Goal: Information Seeking & Learning: Learn about a topic

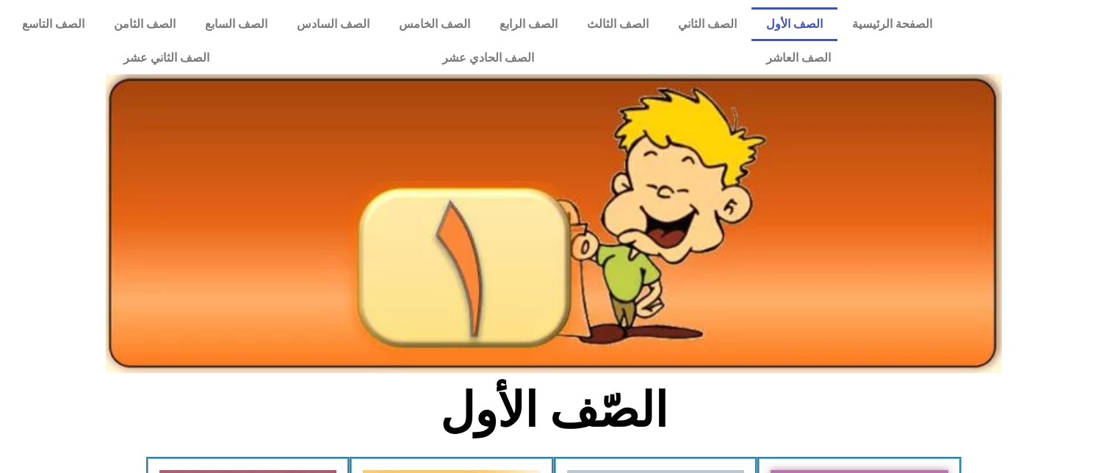
scroll to position [156, 0]
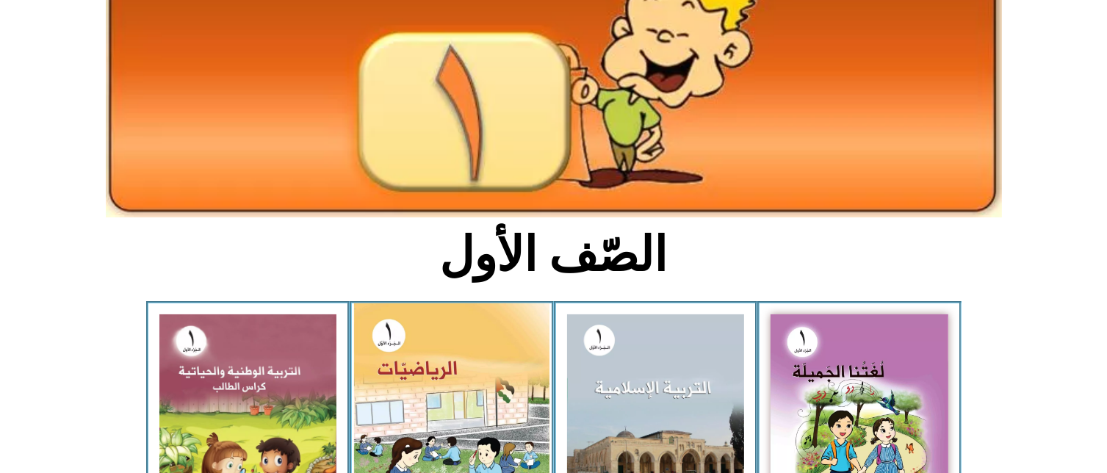
click at [498, 361] on img at bounding box center [451, 426] width 195 height 245
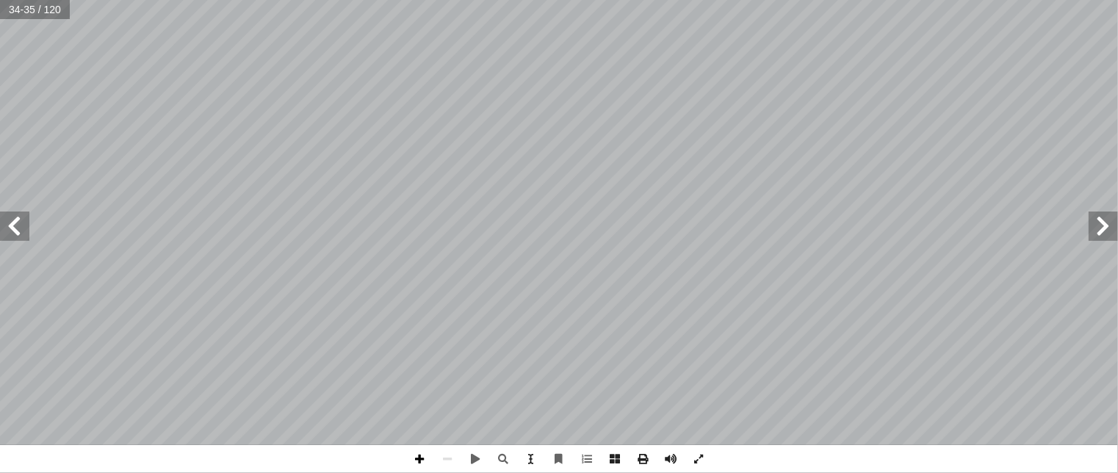
click at [417, 461] on span at bounding box center [420, 459] width 28 height 28
click at [449, 456] on span at bounding box center [448, 459] width 28 height 28
click at [476, 460] on span at bounding box center [476, 459] width 28 height 28
click at [470, 457] on span at bounding box center [476, 459] width 28 height 28
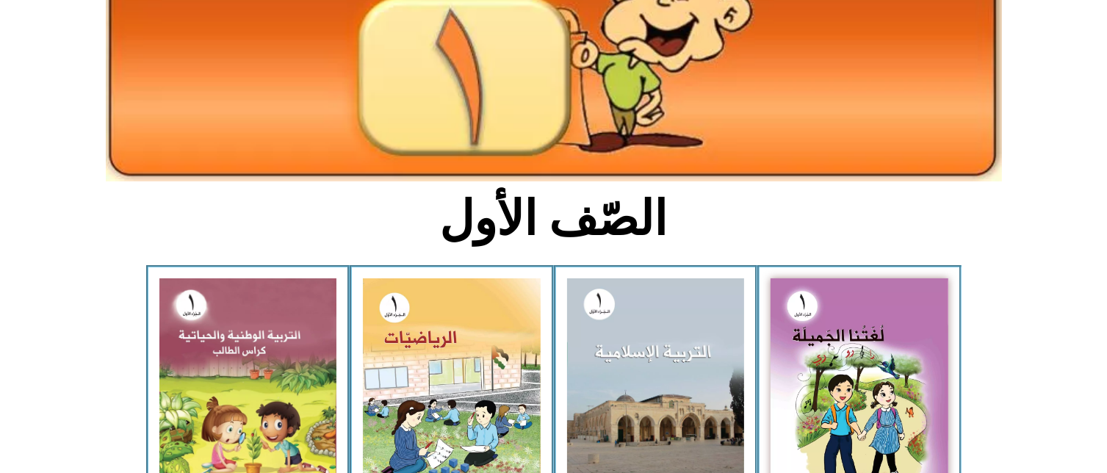
scroll to position [200, 0]
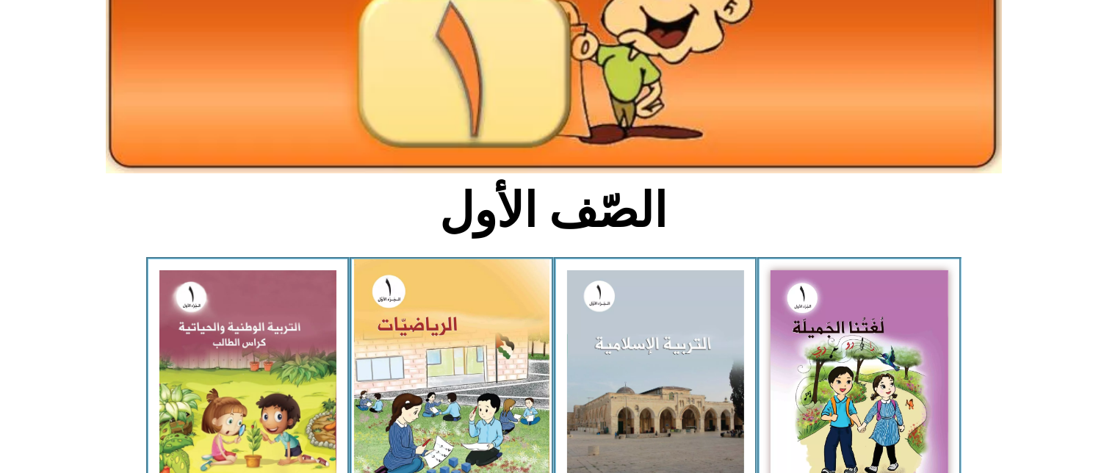
click at [462, 284] on img at bounding box center [451, 381] width 195 height 245
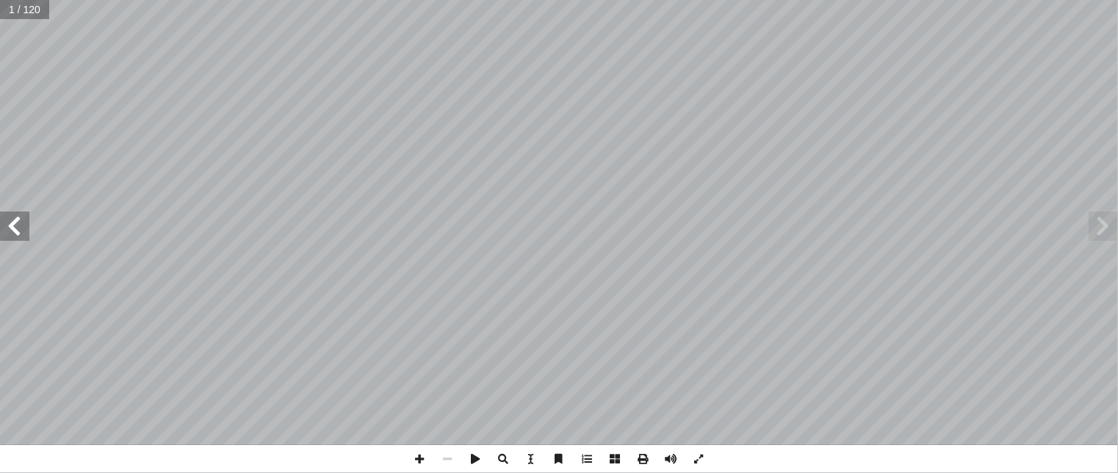
click at [18, 235] on span at bounding box center [14, 226] width 29 height 29
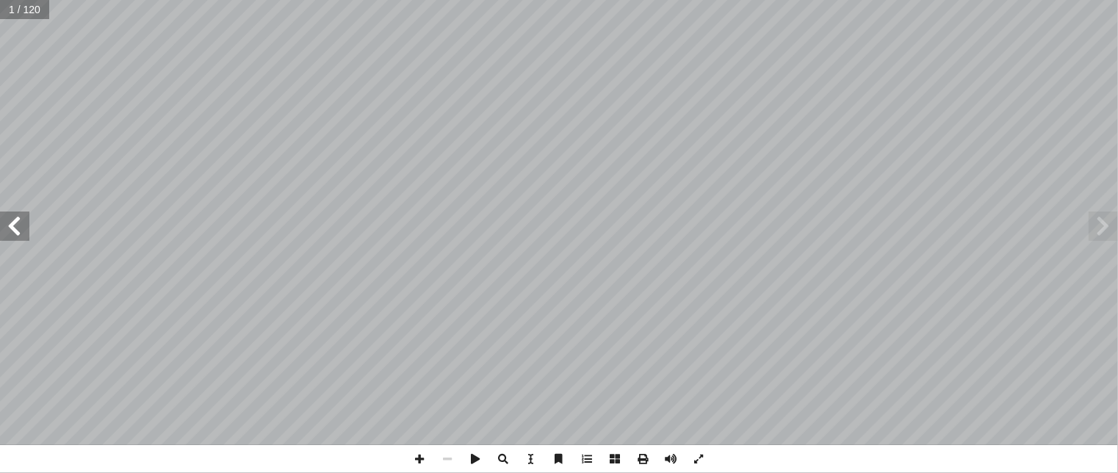
click at [18, 235] on span at bounding box center [14, 226] width 29 height 29
drag, startPoint x: 18, startPoint y: 235, endPoint x: -6, endPoint y: 228, distance: 24.6
click at [0, 134] on html "الصفحة الرئيسية الصف الأول الصف الثاني الصف الثالث الصف الرابع الصف الخامس الصف…" at bounding box center [559, 67] width 1118 height 134
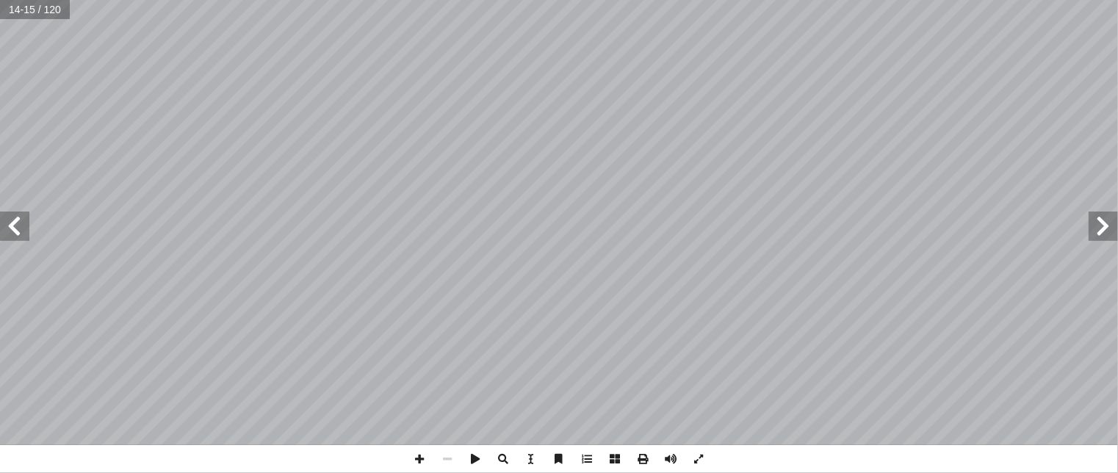
click at [10, 226] on span at bounding box center [14, 226] width 29 height 29
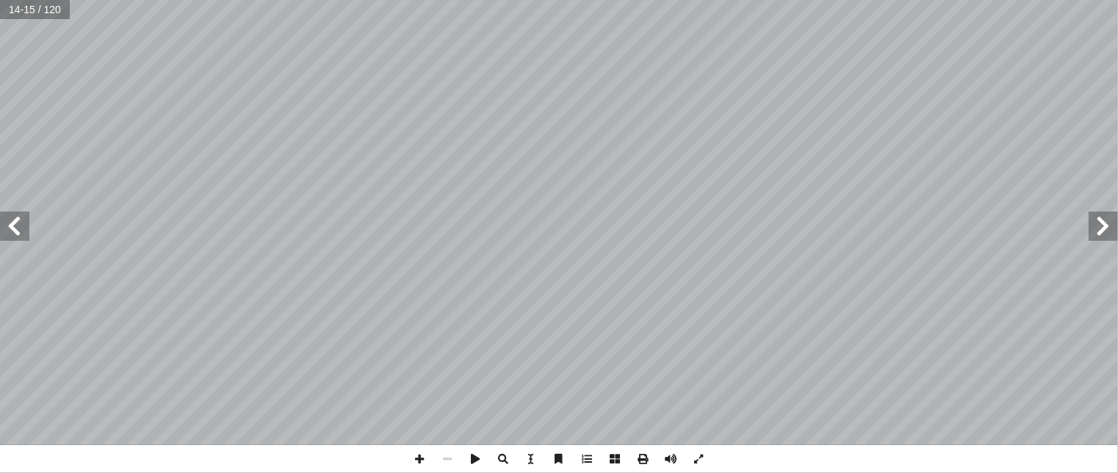
drag, startPoint x: 10, startPoint y: 226, endPoint x: -6, endPoint y: 226, distance: 16.2
click at [0, 134] on html "الصفحة الرئيسية الصف الأول الصف الثاني الصف الثالث الصف الرابع الصف الخامس الصف…" at bounding box center [559, 67] width 1118 height 134
click at [12, 231] on span at bounding box center [14, 226] width 29 height 29
click at [18, 231] on span at bounding box center [14, 226] width 29 height 29
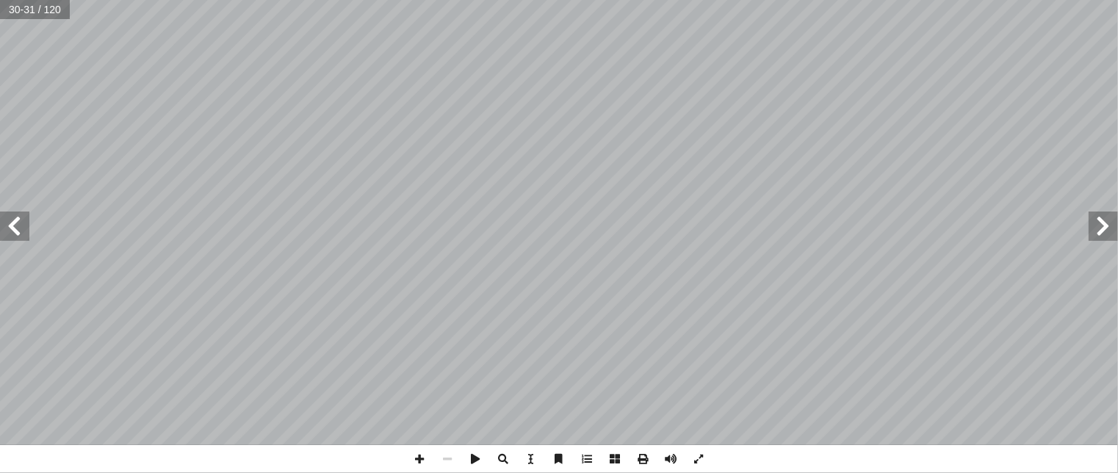
click at [21, 234] on span at bounding box center [14, 226] width 29 height 29
